Goal: Obtain resource: Download file/media

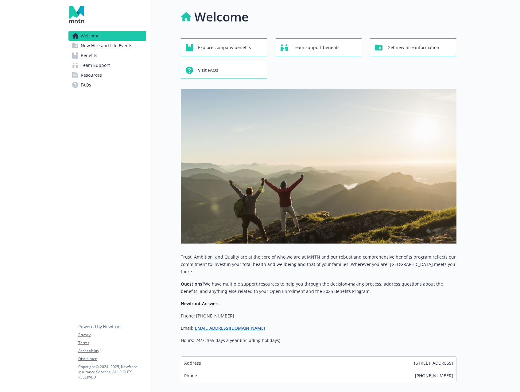
click at [105, 73] on link "Resources" at bounding box center [107, 75] width 78 height 10
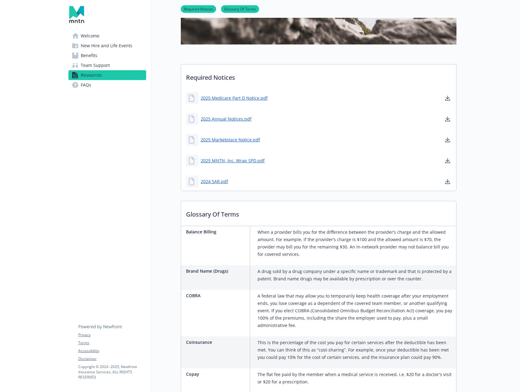
scroll to position [191, 0]
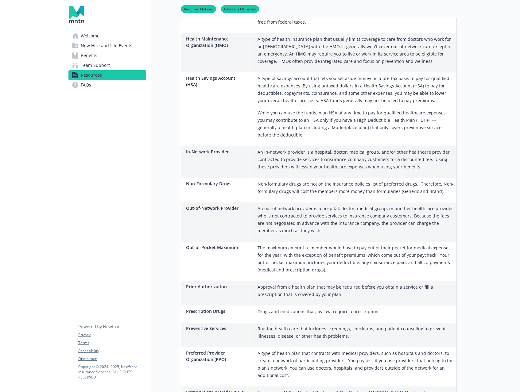
click at [98, 52] on link "Benefits" at bounding box center [107, 56] width 78 height 10
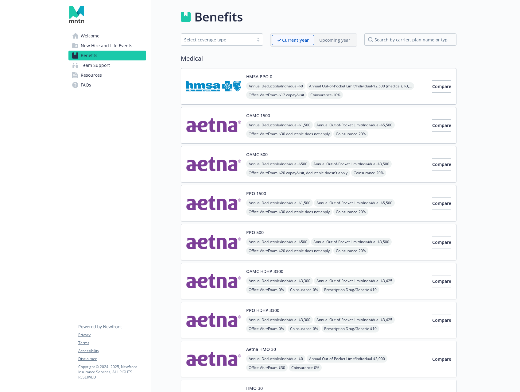
click at [107, 47] on span "New Hire and Life Events" at bounding box center [107, 46] width 52 height 10
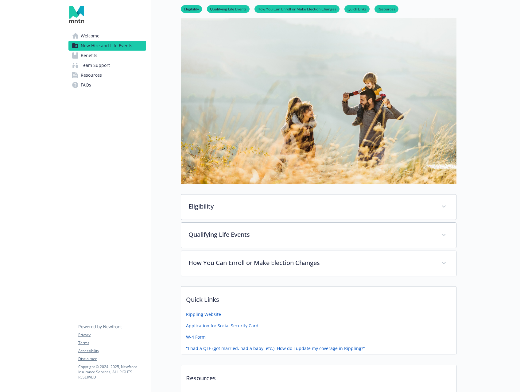
scroll to position [53, 0]
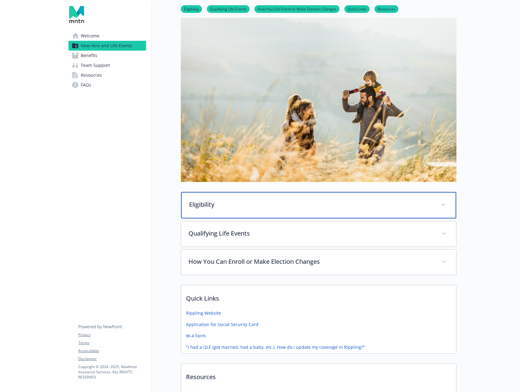
drag, startPoint x: 272, startPoint y: 210, endPoint x: 268, endPoint y: 208, distance: 4.7
click at [272, 210] on div "Eligibility" at bounding box center [318, 205] width 275 height 26
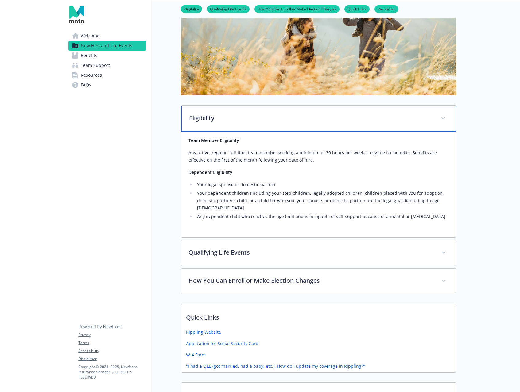
scroll to position [140, 0]
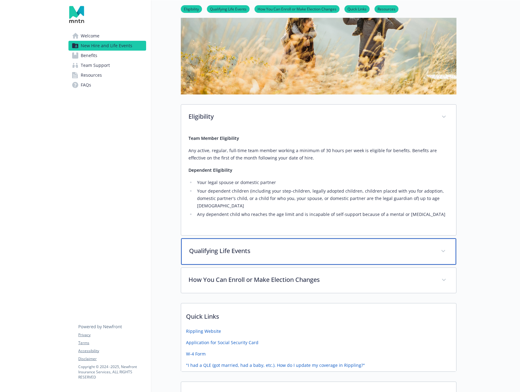
click at [288, 251] on div "Qualifying Life Events" at bounding box center [318, 251] width 275 height 26
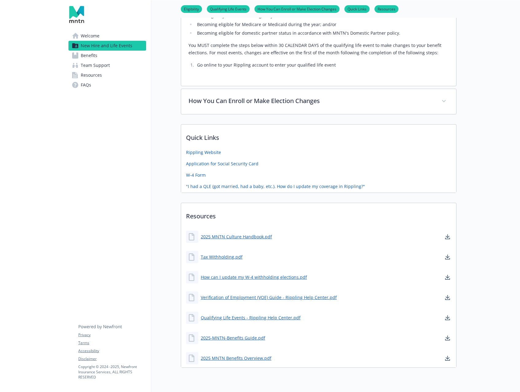
scroll to position [499, 0]
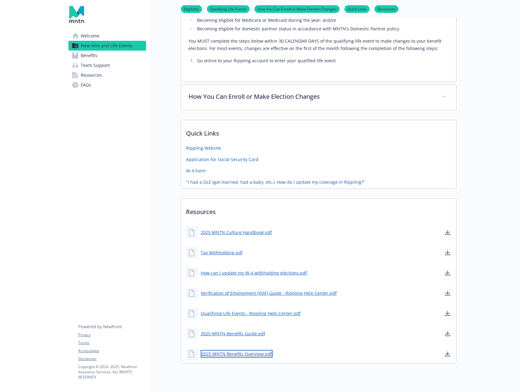
click at [251, 350] on link "2025 MNTN Benefits Overview.pdf" at bounding box center [237, 354] width 72 height 8
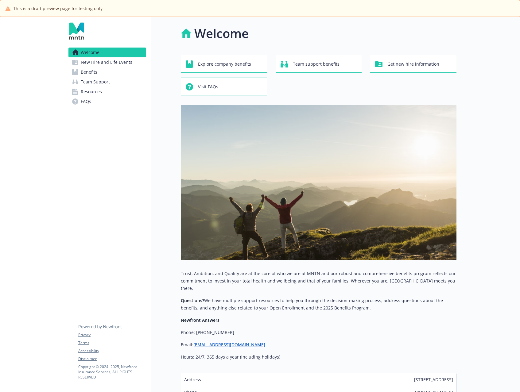
click at [110, 72] on link "Benefits" at bounding box center [107, 72] width 78 height 10
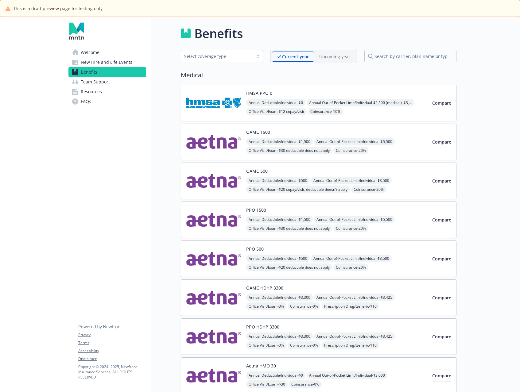
click at [113, 91] on link "Resources" at bounding box center [107, 92] width 78 height 10
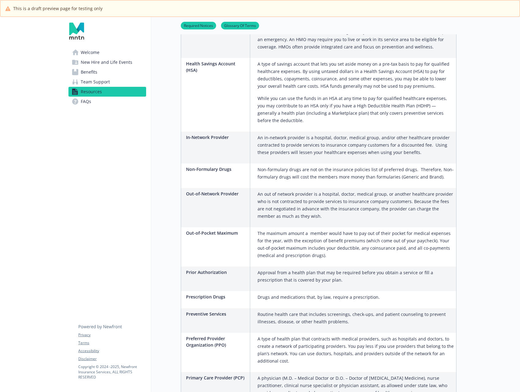
scroll to position [967, 0]
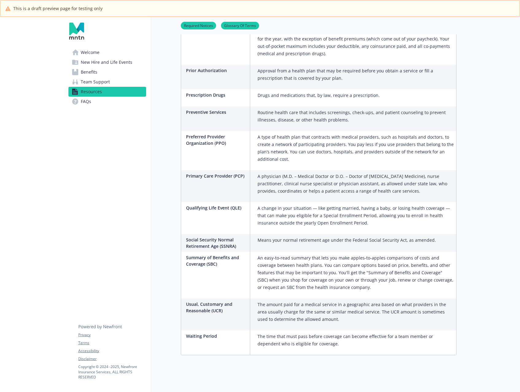
click at [108, 63] on span "New Hire and Life Events" at bounding box center [107, 62] width 52 height 10
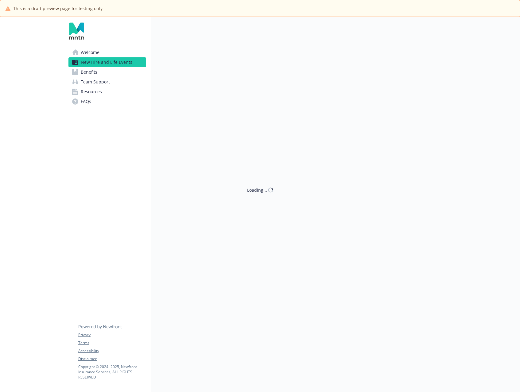
scroll to position [249, 0]
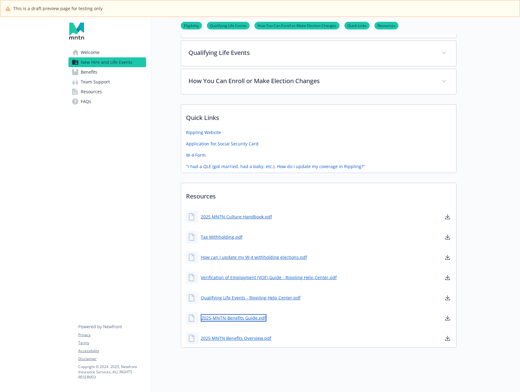
click at [235, 318] on link "2025-MNTN-Benefits Guide.pdf" at bounding box center [234, 318] width 66 height 8
